Goal: Task Accomplishment & Management: Manage account settings

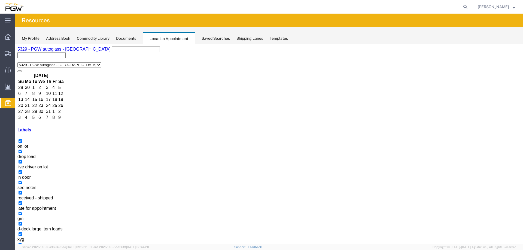
select select "28253"
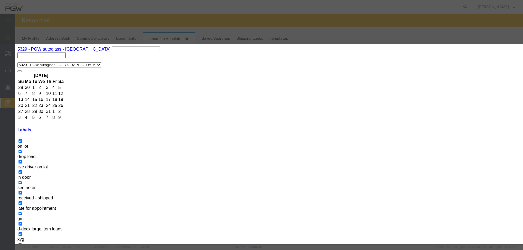
select select "12940"
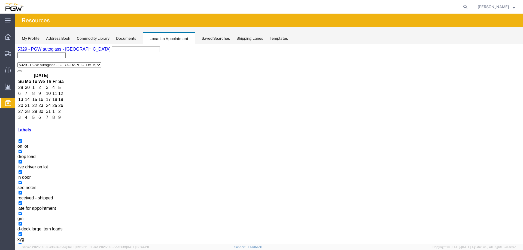
drag, startPoint x: 119, startPoint y: 181, endPoint x: 408, endPoint y: 186, distance: 288.7
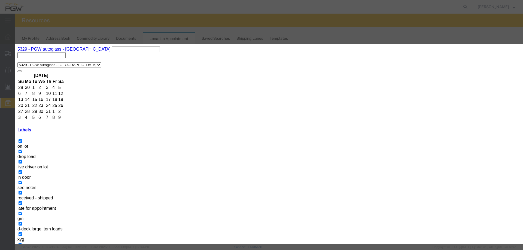
paste input "FANU1454241"
type input "FANU1454241 - XYG"
type input "1:00 PM"
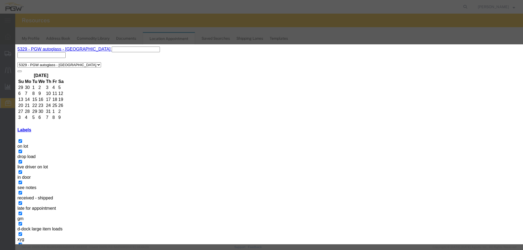
select select "12920"
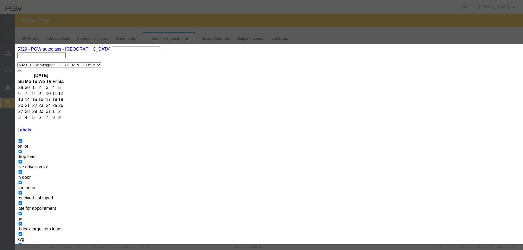
paste input "HLBU2257733"
type input "HLBU2257733 - XYG"
type input "9:00 AM"
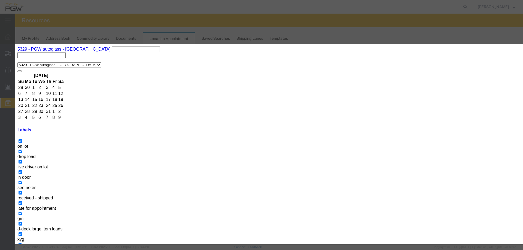
select select "12920"
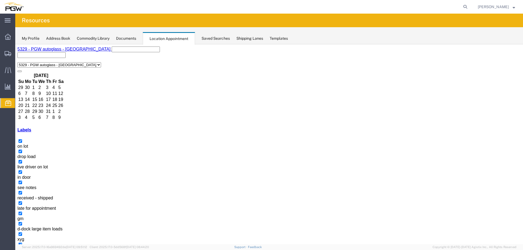
copy h3 "L753153"
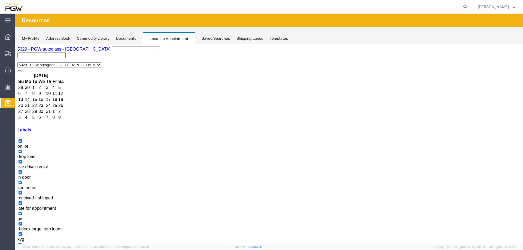
select select "1"
select select "260"
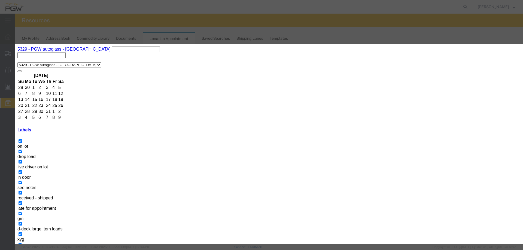
type input "56445044 - FUYAO (5405)"
select select "300"
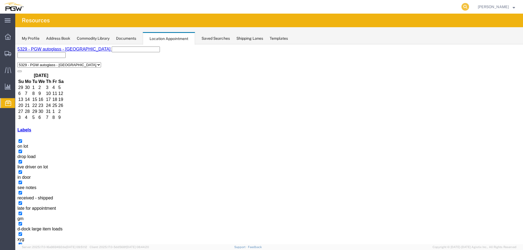
click at [468, 9] on icon at bounding box center [466, 7] width 8 height 8
click at [454, 9] on input "search" at bounding box center [379, 6] width 166 height 13
paste input "667191"
type input "667191"
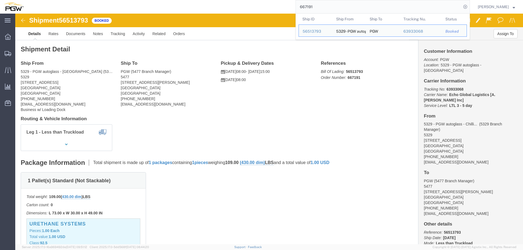
click span "56513793"
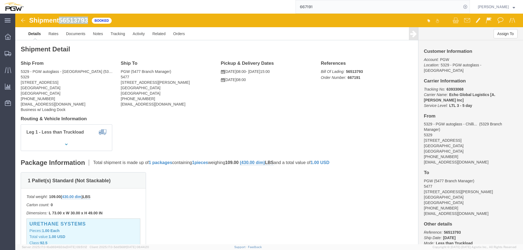
click span "56513793"
copy span "56513793"
drag, startPoint x: 469, startPoint y: 8, endPoint x: 418, endPoint y: 8, distance: 51.2
click at [469, 8] on icon at bounding box center [466, 7] width 8 height 8
click at [0, 0] on span "Location Appointment" at bounding box center [0, 0] width 0 height 0
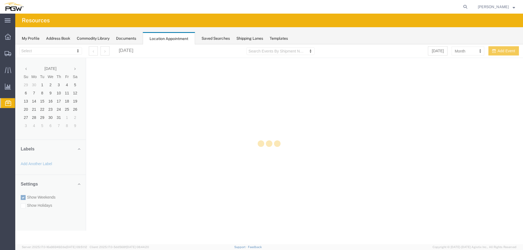
select select "28253"
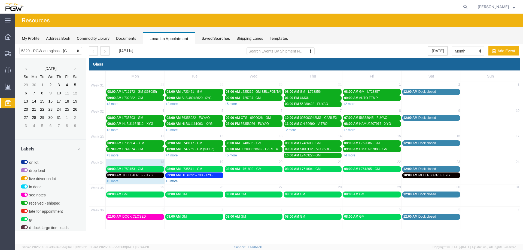
click at [171, 181] on link "+3 more" at bounding box center [172, 182] width 12 height 4
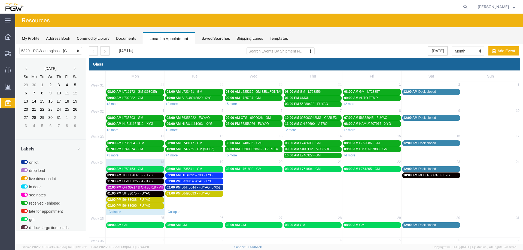
click at [147, 175] on span "TCLU5406109 - XYG" at bounding box center [137, 176] width 31 height 4
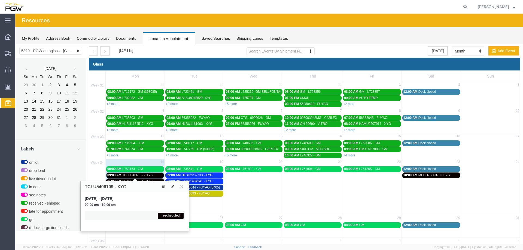
click at [172, 189] on icon at bounding box center [172, 187] width 3 height 4
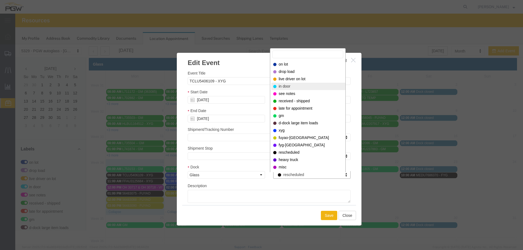
select select "220"
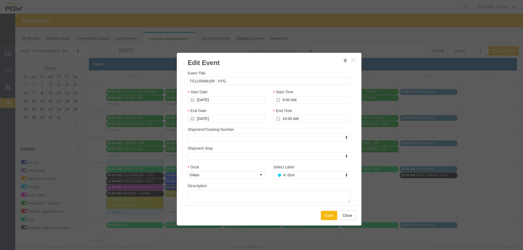
click at [325, 215] on button "Save" at bounding box center [329, 215] width 16 height 9
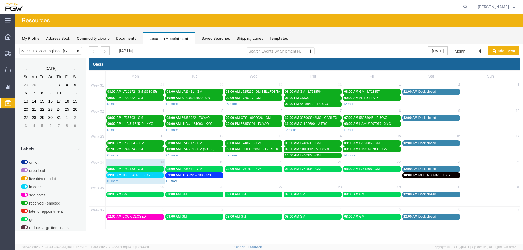
click at [172, 183] on link "+3 more" at bounding box center [172, 182] width 12 height 4
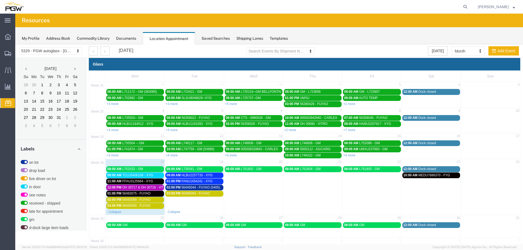
click at [132, 213] on div "- Collapse" at bounding box center [135, 211] width 59 height 5
select select "1"
select select
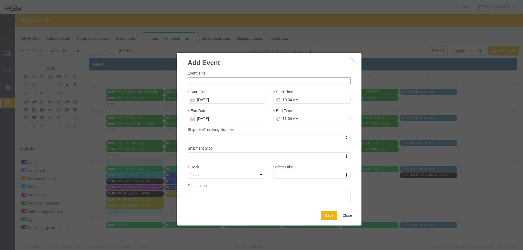
click at [200, 80] on input "Event Title" at bounding box center [269, 81] width 163 height 8
type input "L752103 - GM"
click at [282, 99] on input "10:34 AM" at bounding box center [311, 100] width 77 height 8
type input "4:00 PM"
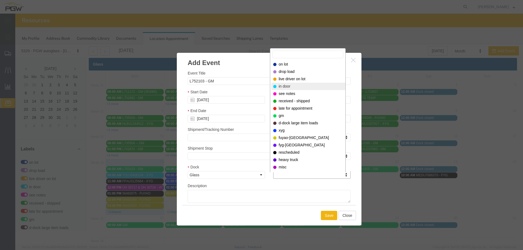
select select "220"
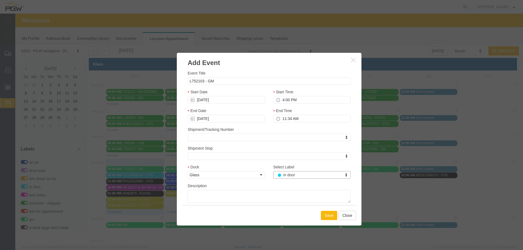
click at [321, 213] on button "Save" at bounding box center [329, 215] width 16 height 9
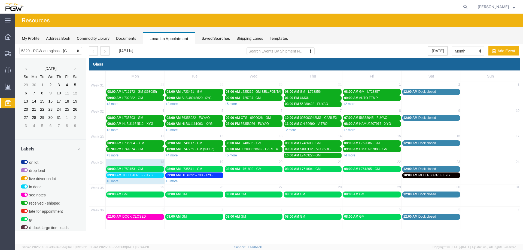
click at [114, 181] on link "+6 more" at bounding box center [113, 182] width 12 height 4
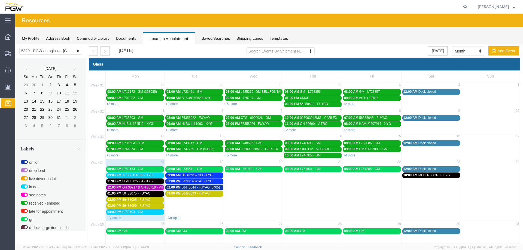
click at [128, 213] on span "L752103 - GM" at bounding box center [132, 212] width 21 height 4
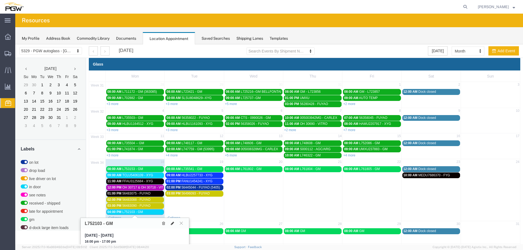
click at [171, 223] on icon at bounding box center [172, 224] width 3 height 4
select select "1"
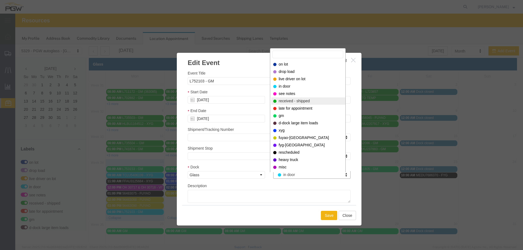
select select "200"
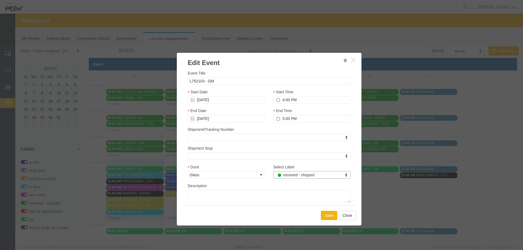
click at [319, 216] on div "Save Close" at bounding box center [269, 216] width 174 height 20
click at [321, 216] on button "Save" at bounding box center [329, 215] width 16 height 9
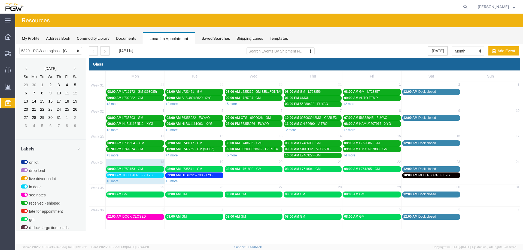
click at [157, 167] on link "08:00 AM L753153 - GM" at bounding box center [135, 170] width 58 height 6
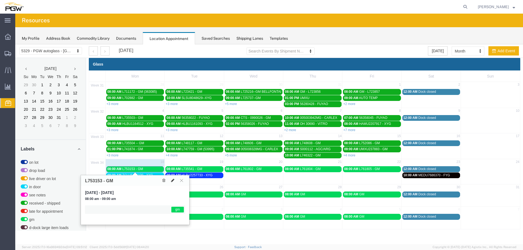
click at [171, 179] on icon at bounding box center [172, 181] width 3 height 4
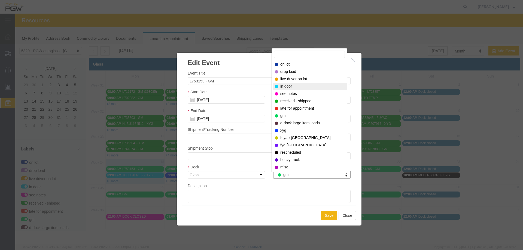
select select "220"
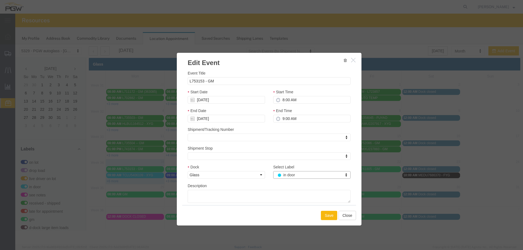
click at [325, 216] on button "Save" at bounding box center [329, 215] width 16 height 9
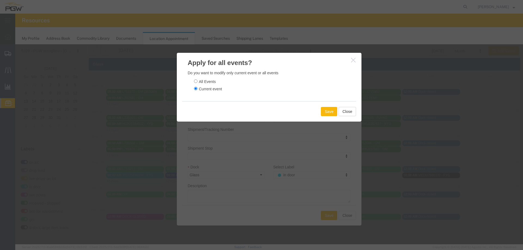
click at [328, 113] on button "Save" at bounding box center [329, 111] width 16 height 9
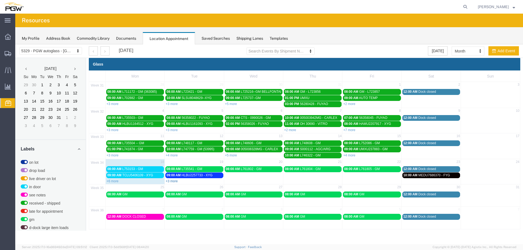
click at [170, 180] on link "+3 more" at bounding box center [172, 182] width 12 height 4
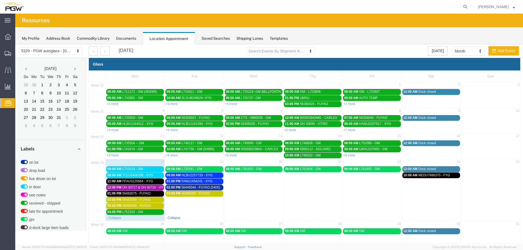
click at [176, 219] on link "- Collapse" at bounding box center [173, 218] width 15 height 4
